Goal: Find specific page/section: Find specific page/section

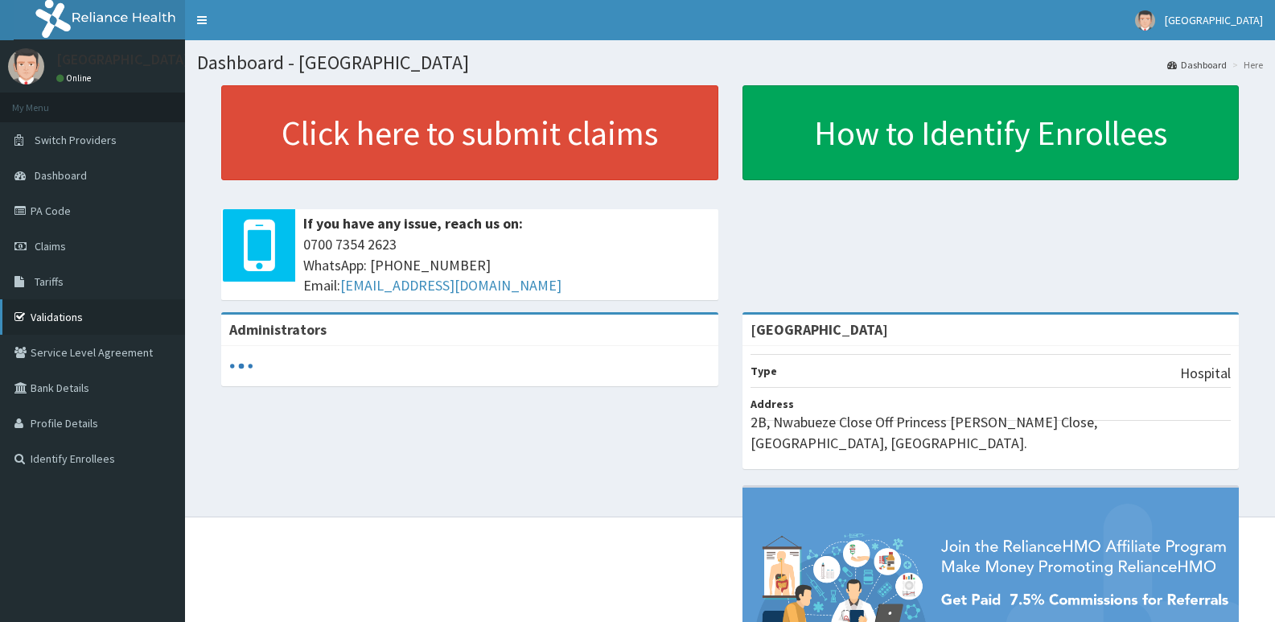
click at [51, 315] on link "Validations" at bounding box center [92, 316] width 185 height 35
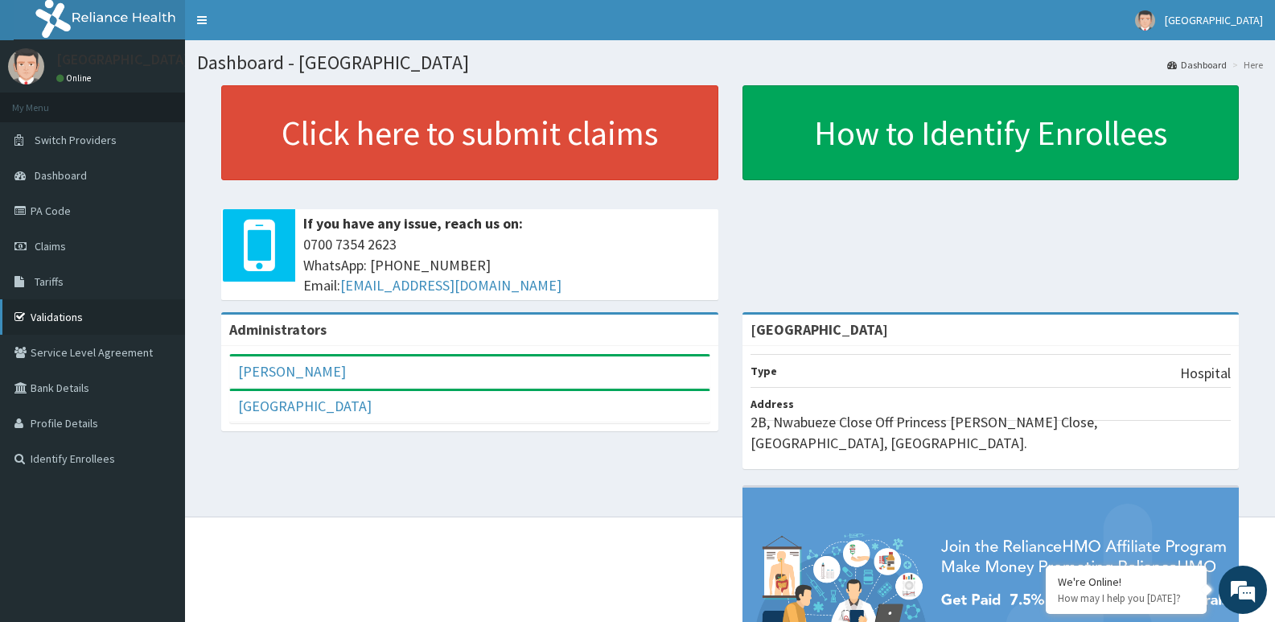
click at [70, 311] on link "Validations" at bounding box center [92, 316] width 185 height 35
click at [40, 318] on link "Validations" at bounding box center [92, 316] width 185 height 35
click at [54, 310] on link "Validations" at bounding box center [92, 316] width 185 height 35
click at [70, 315] on link "Validations" at bounding box center [92, 316] width 185 height 35
